Goal: Check status: Check status

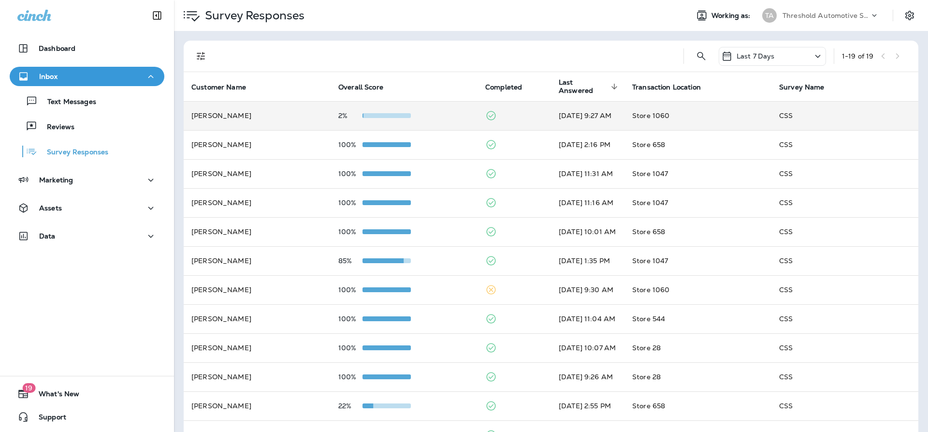
click at [449, 111] on td "2%" at bounding box center [404, 115] width 147 height 29
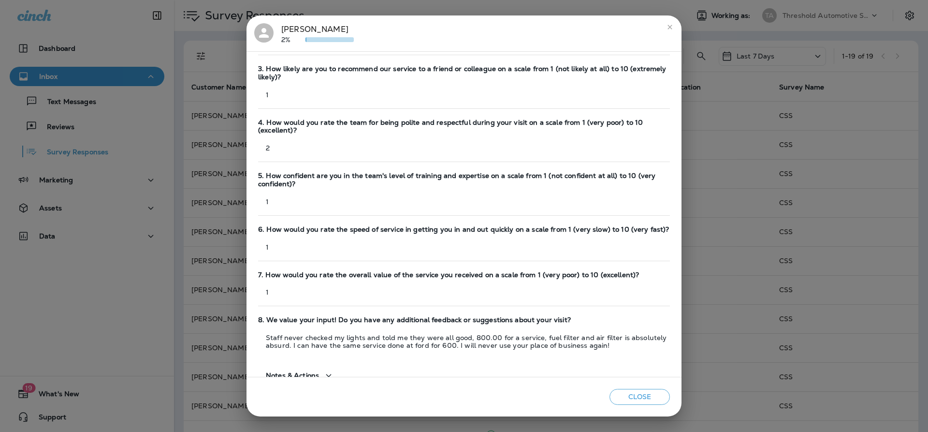
scroll to position [161, 0]
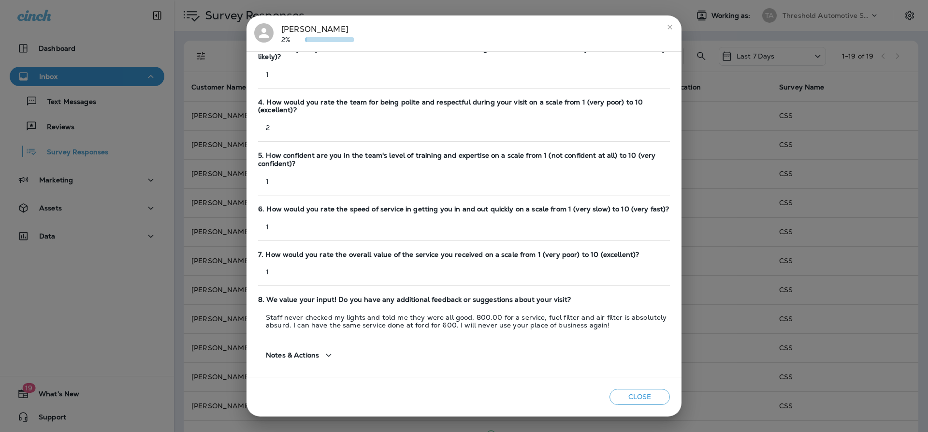
click at [671, 30] on icon "close" at bounding box center [670, 27] width 8 height 8
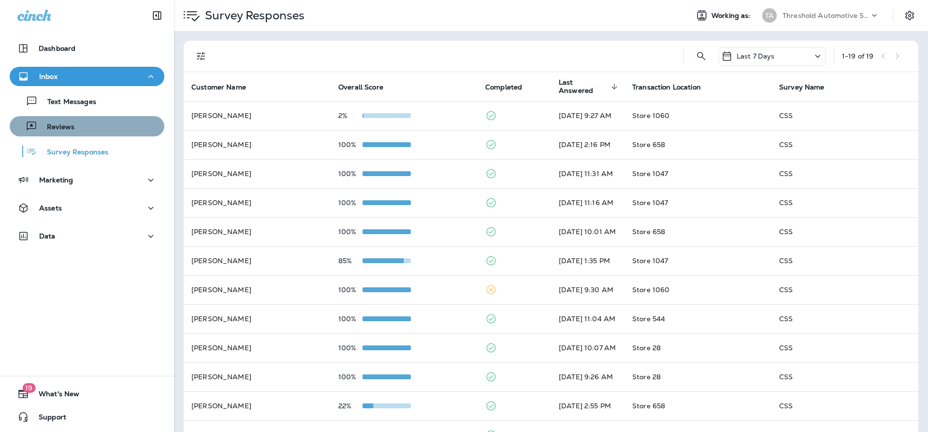
click at [87, 119] on div "Reviews" at bounding box center [87, 126] width 147 height 15
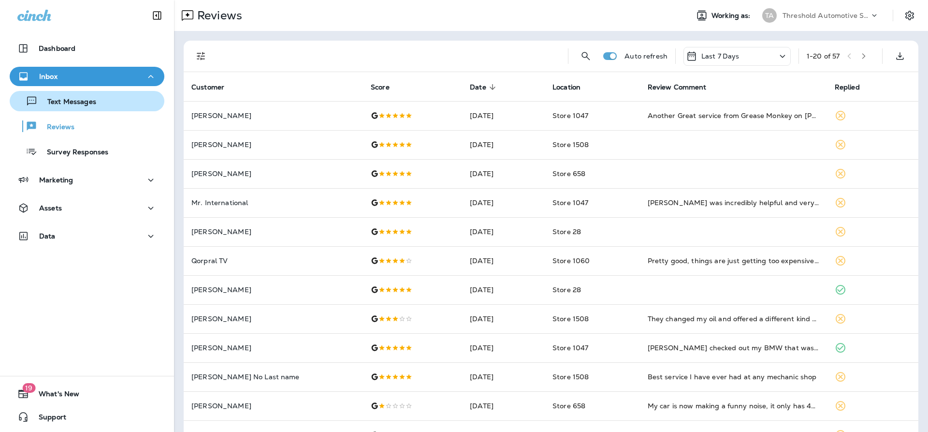
click at [78, 106] on p "Text Messages" at bounding box center [67, 102] width 58 height 9
